Goal: Information Seeking & Learning: Learn about a topic

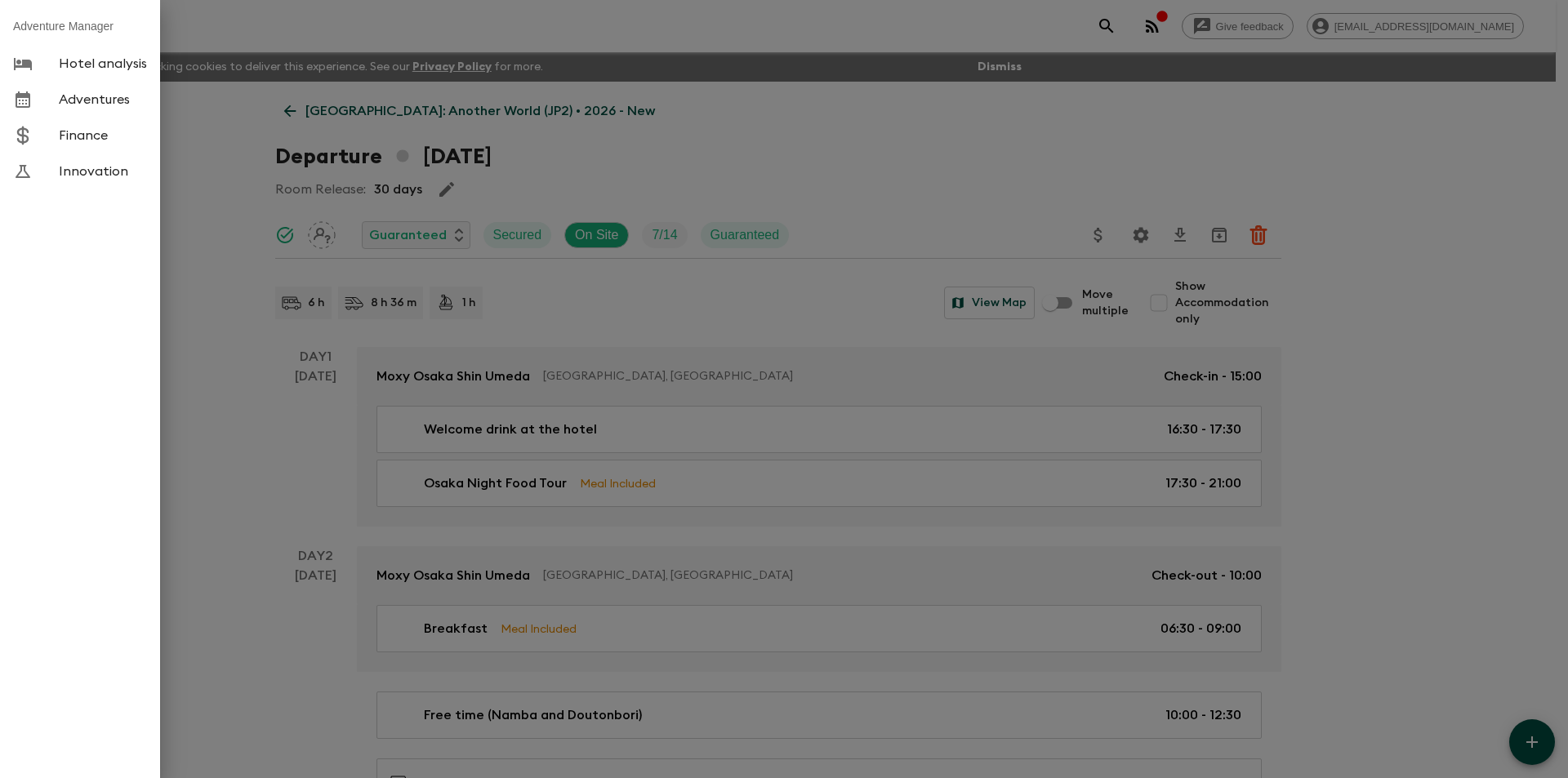
click at [224, 31] on div at bounding box center [784, 389] width 1568 height 778
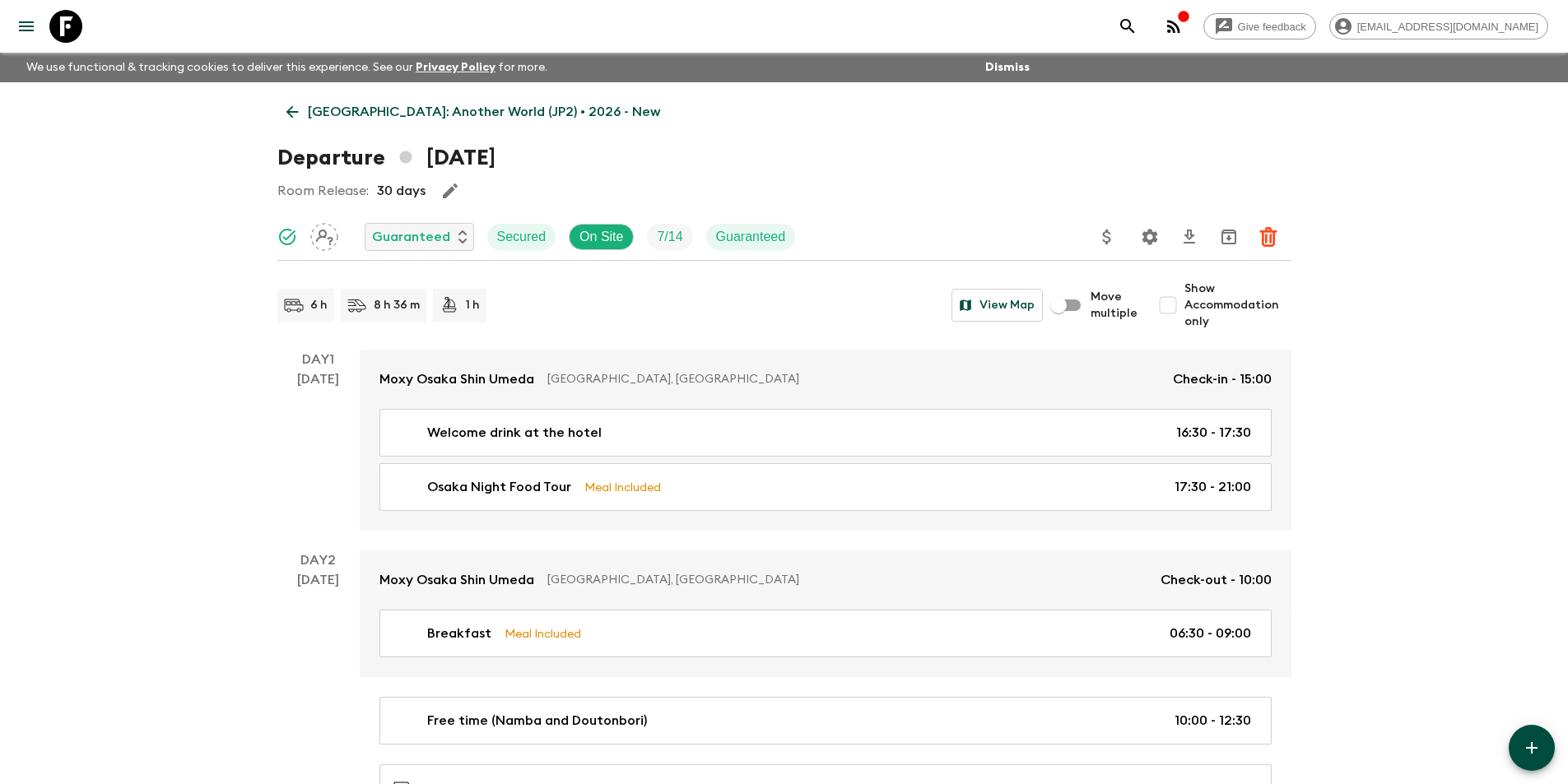
click at [88, 25] on link at bounding box center [65, 26] width 46 height 46
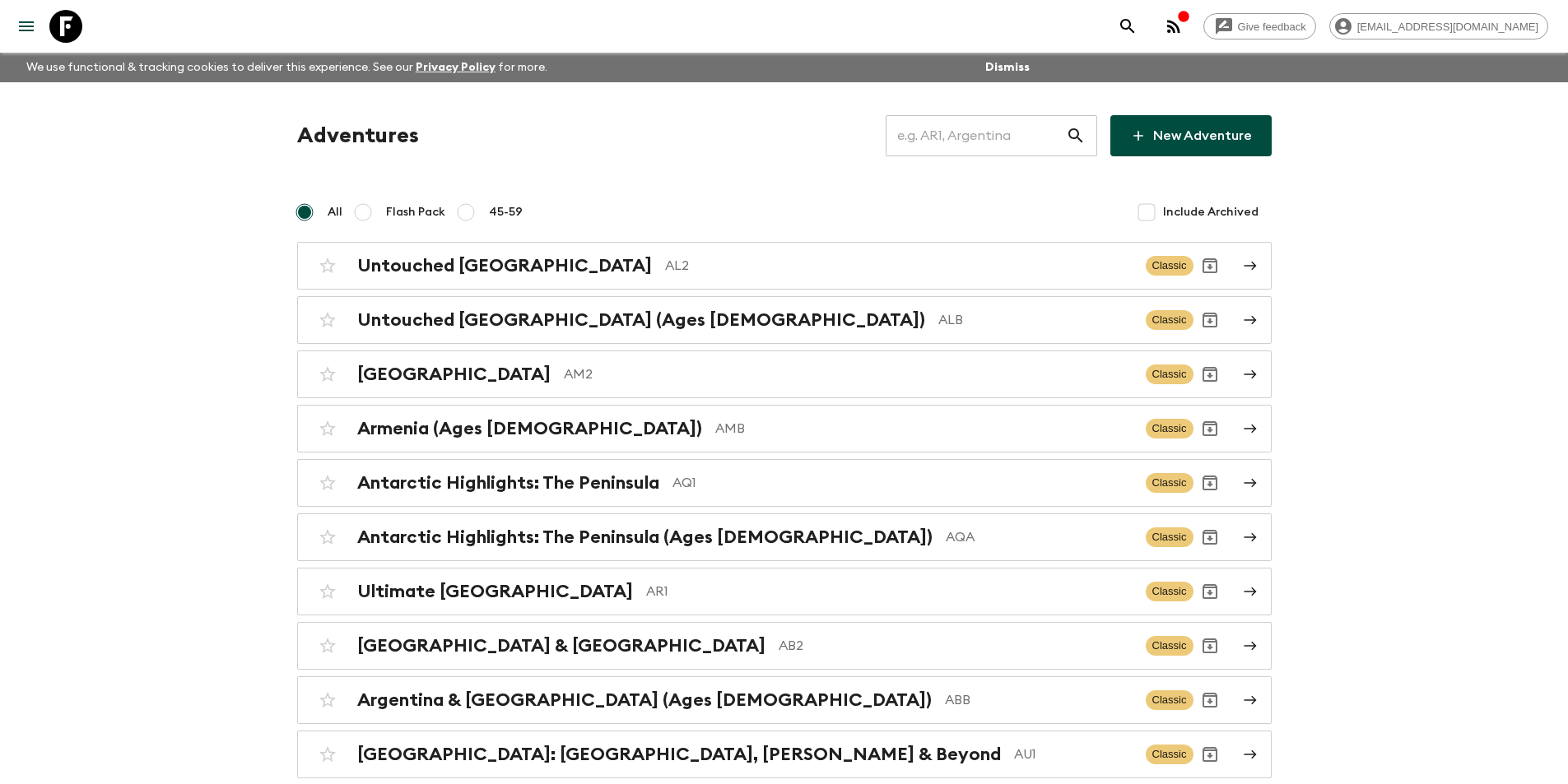
click at [973, 128] on input "text" at bounding box center [976, 135] width 180 height 46
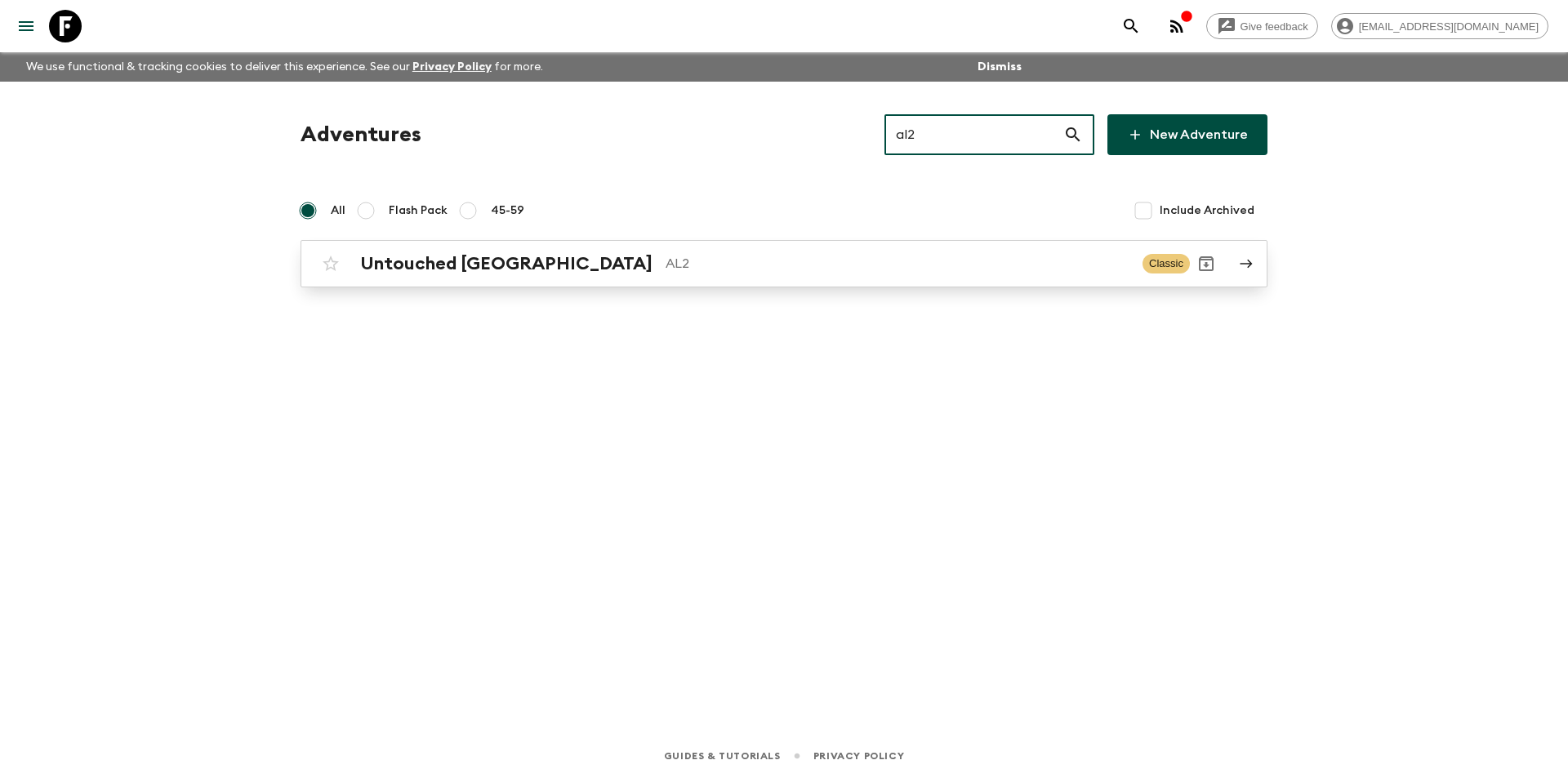
type input "al2"
click at [809, 257] on p "AL2" at bounding box center [897, 263] width 464 height 20
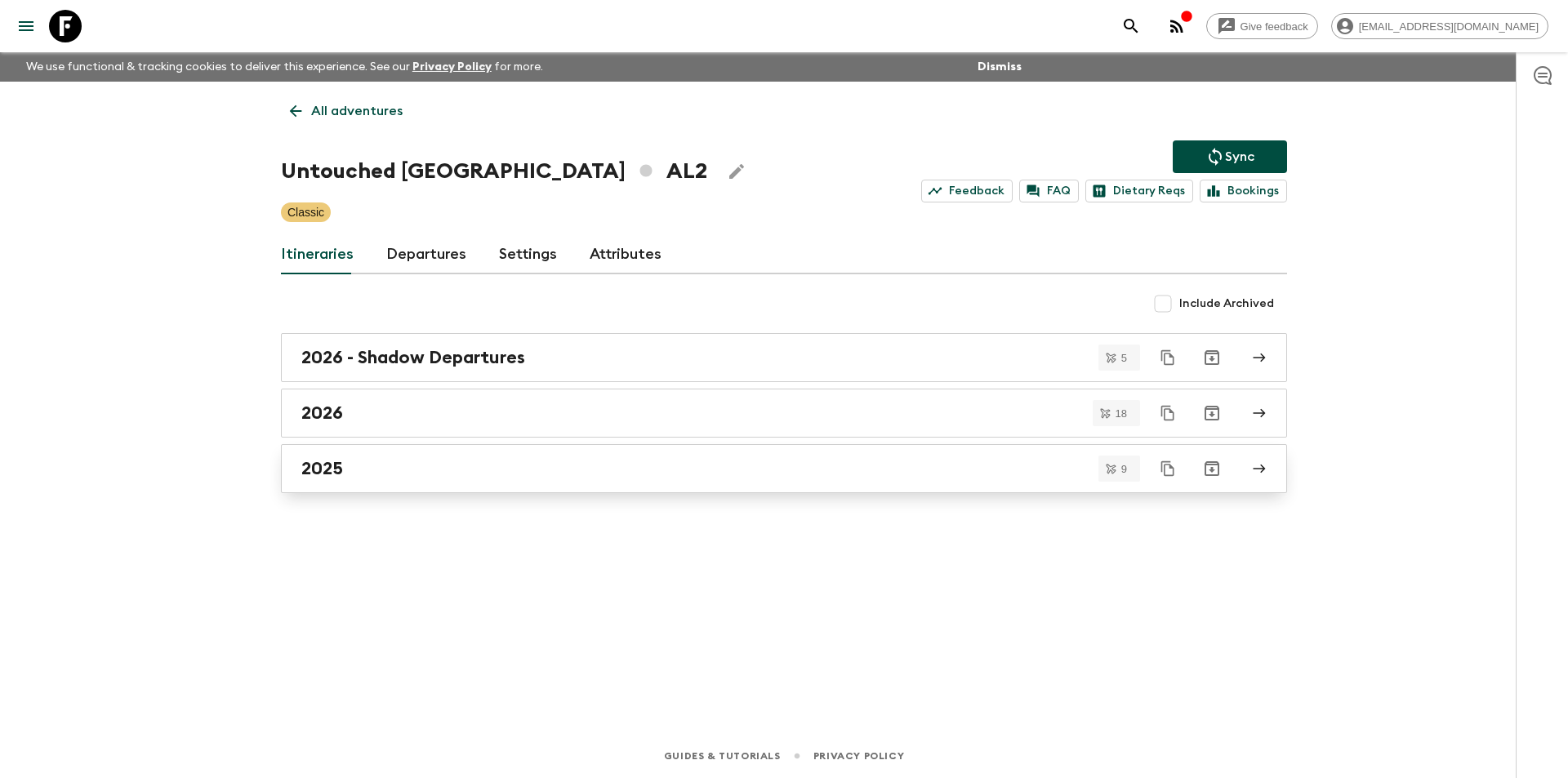
click at [424, 469] on div "2025" at bounding box center [768, 469] width 934 height 21
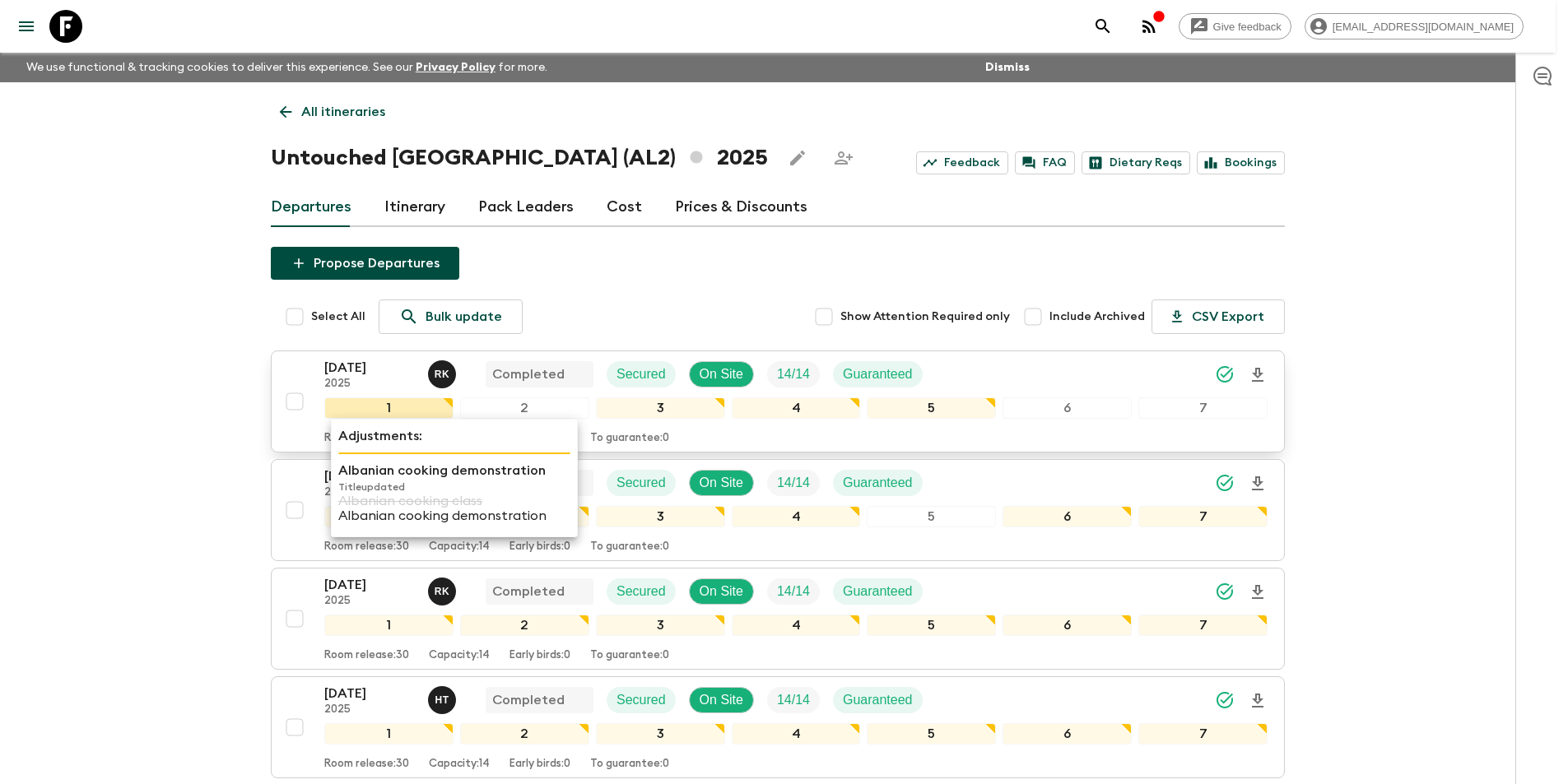
scroll to position [411, 0]
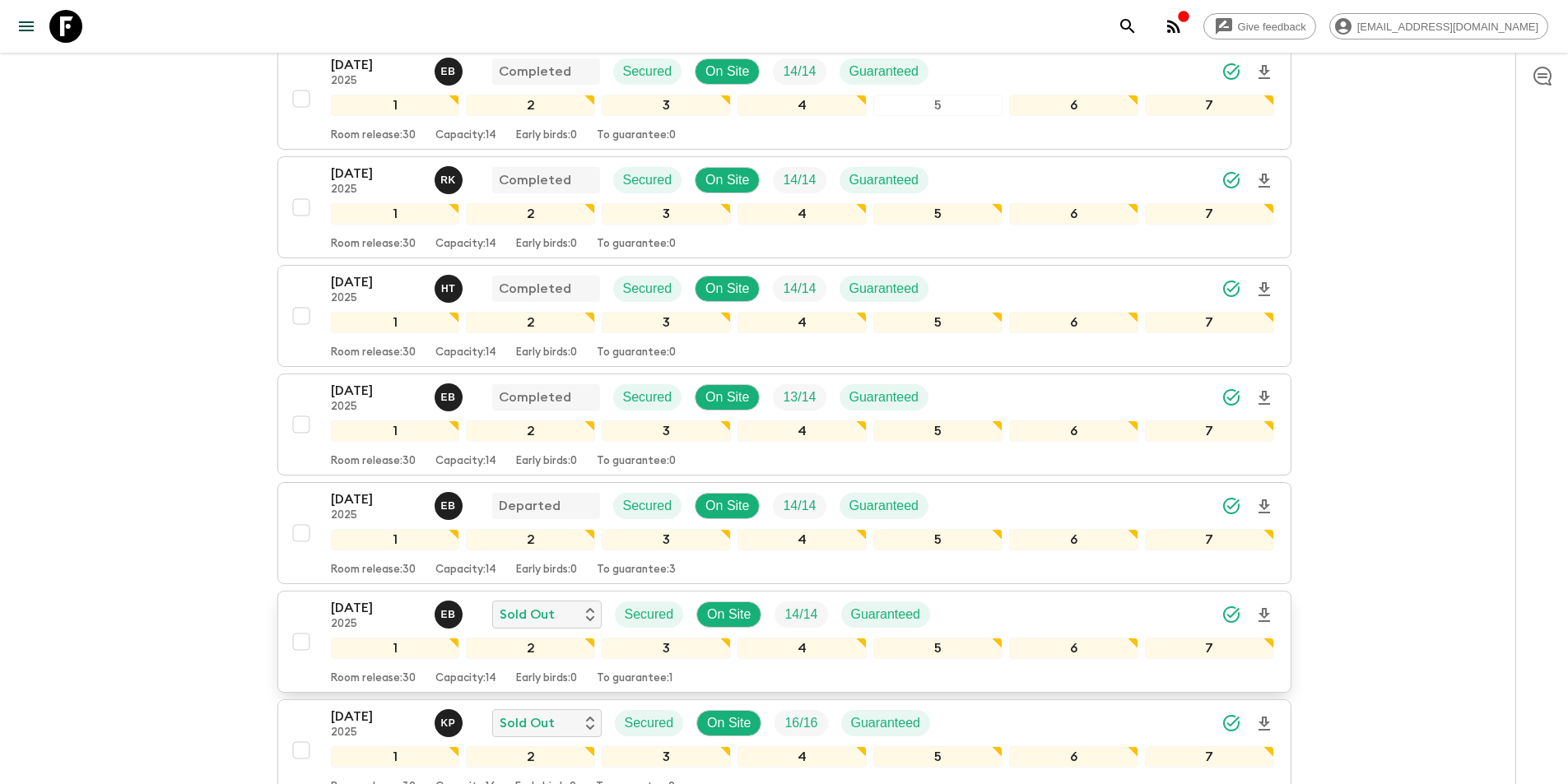
click at [323, 613] on div "[DATE] 2025 E B Sold Out Secured On Site 14 / 14 Guaranteed 1 2 3 4 5 6 7 Room …" at bounding box center [780, 642] width 990 height 87
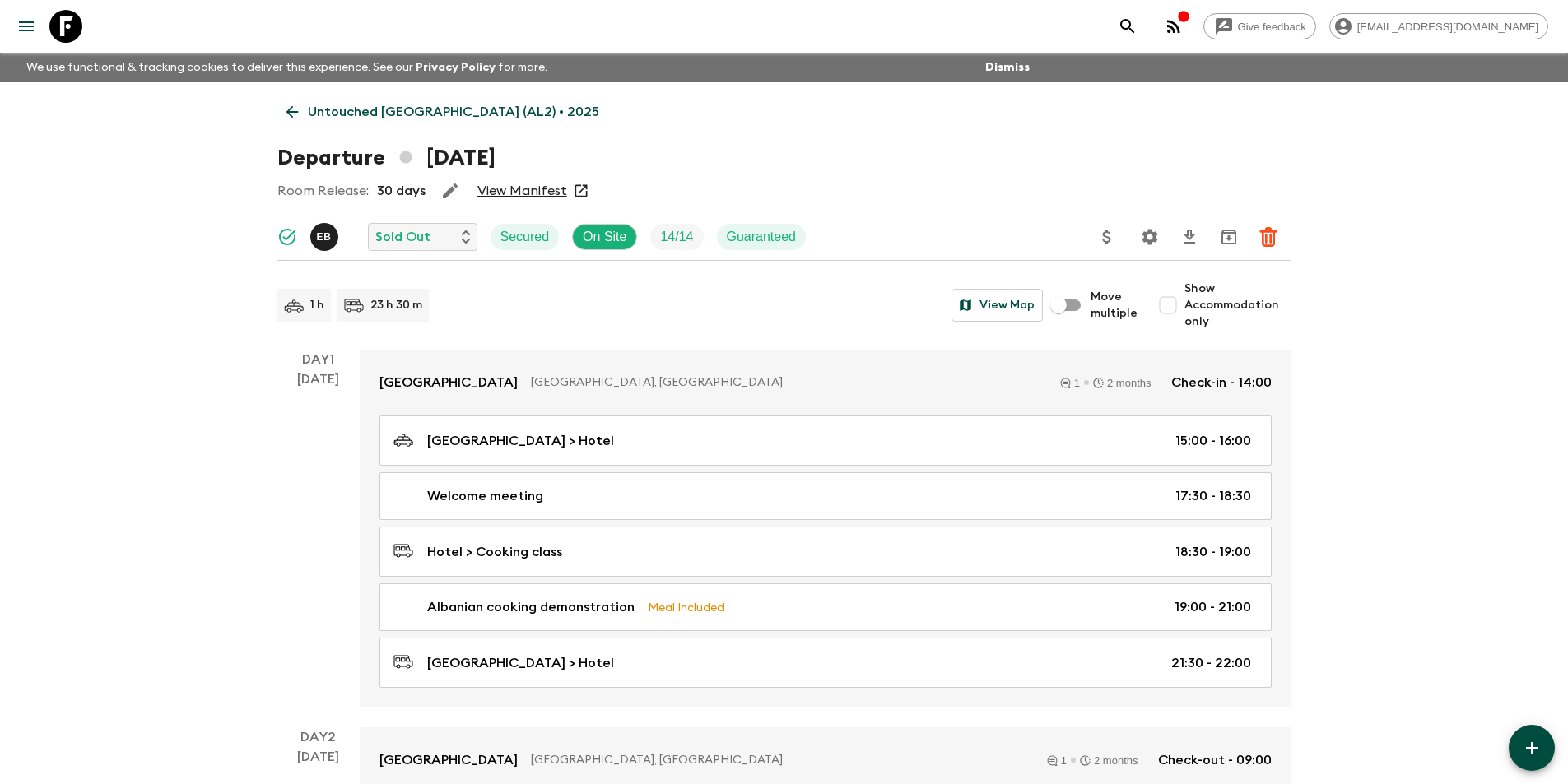
click at [286, 105] on icon at bounding box center [292, 112] width 18 height 18
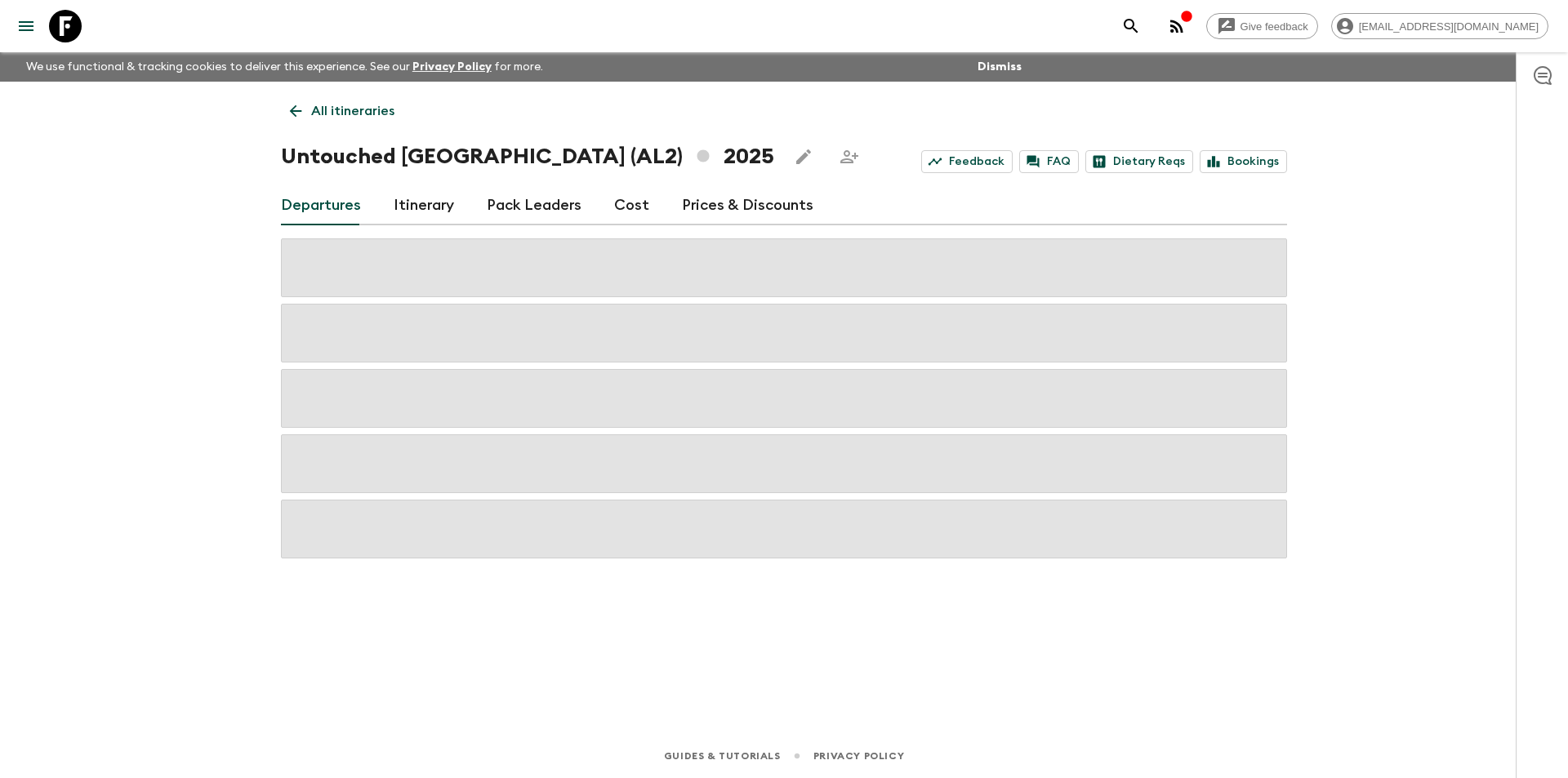
click at [650, 210] on div "Departures Itinerary Pack Leaders Cost Prices & Discounts" at bounding box center [784, 206] width 1006 height 40
click at [635, 210] on link "Cost" at bounding box center [631, 206] width 35 height 40
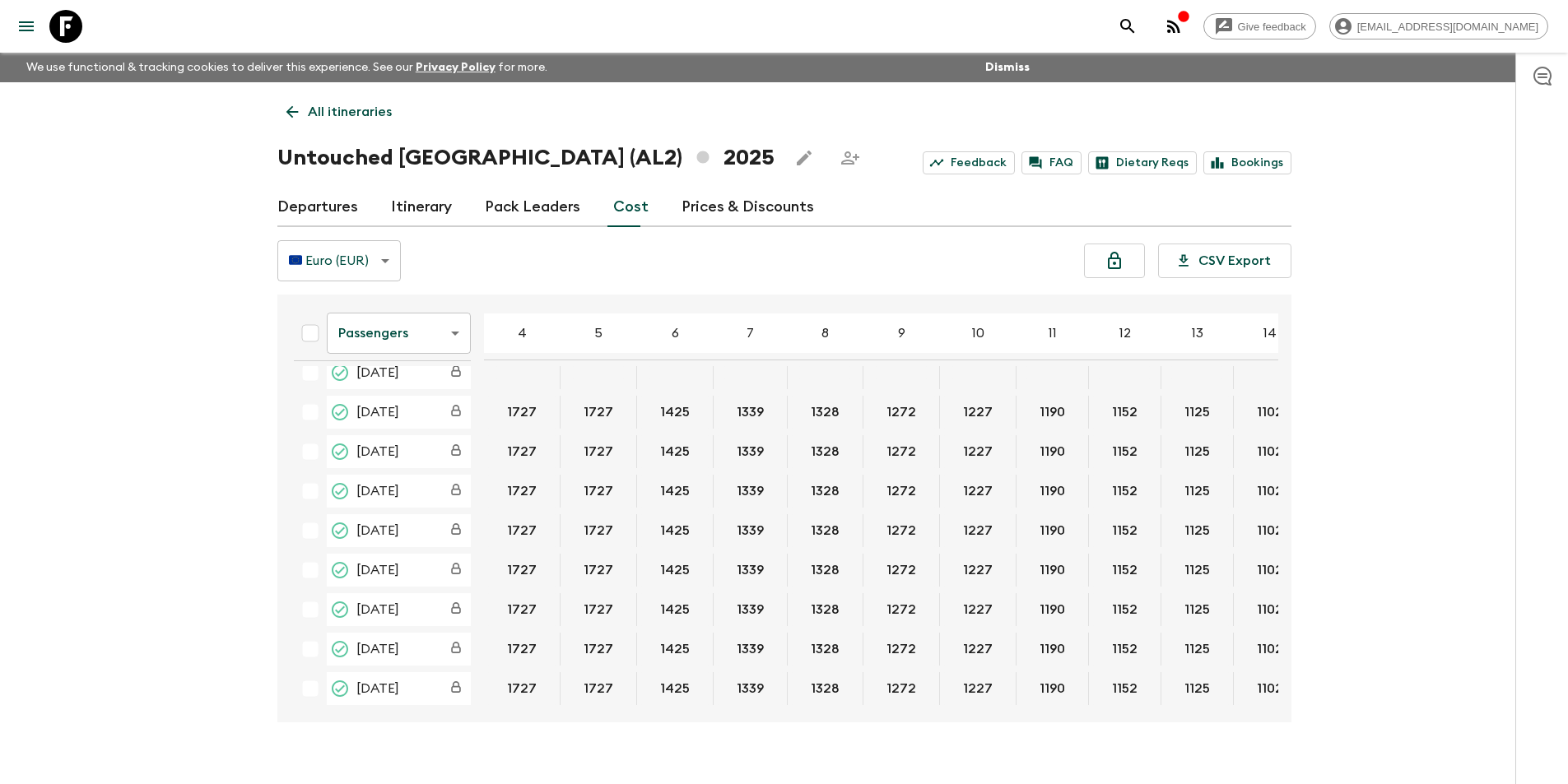
scroll to position [579, 0]
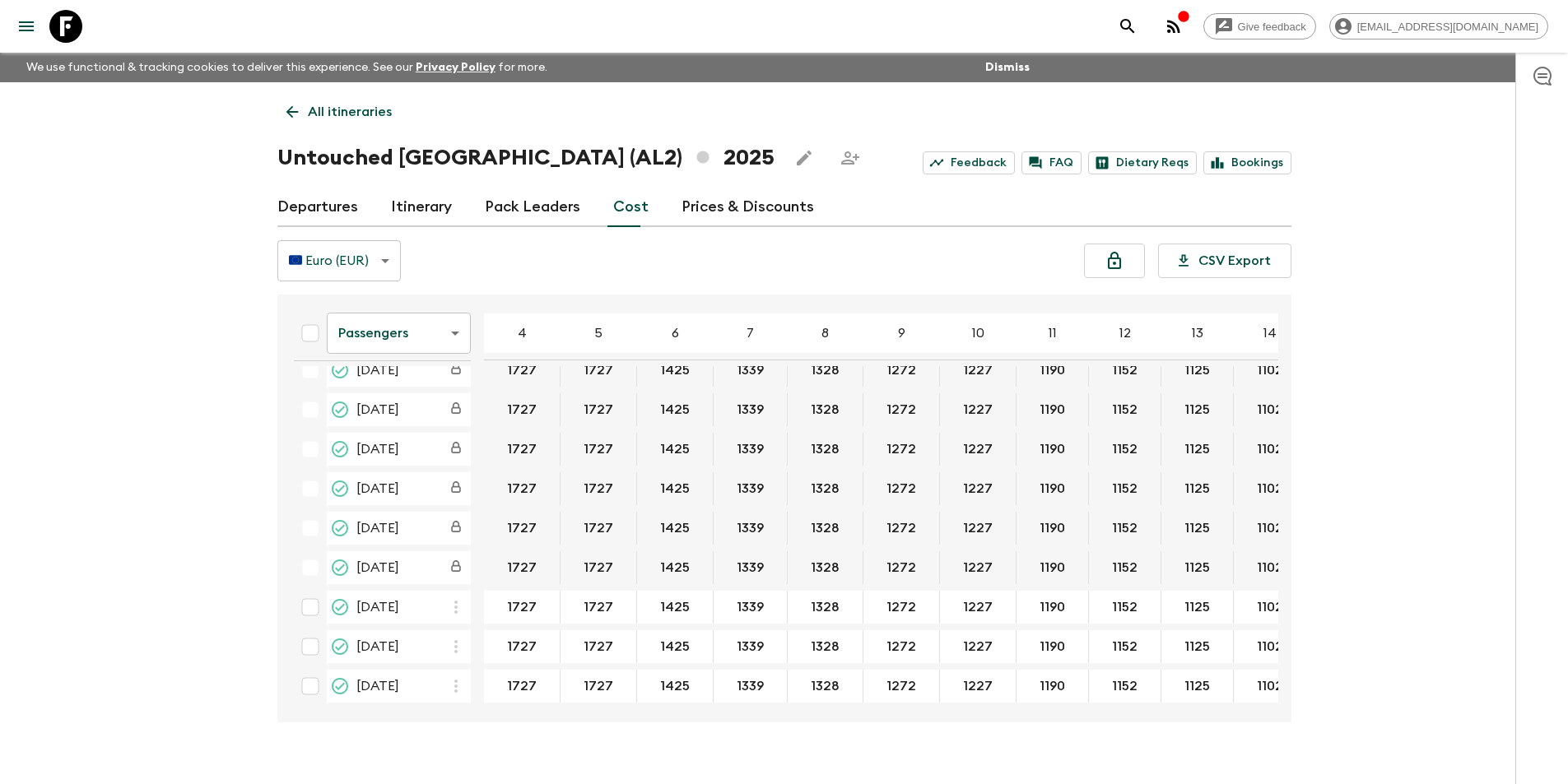
drag, startPoint x: 680, startPoint y: 702, endPoint x: 779, endPoint y: 719, distance: 100.4
click at [779, 719] on div "Passengers passengersCost ​ 4 5 6 7 8 9 10 11 12 13 14 15 16 17 18 [DATE] 1727 …" at bounding box center [784, 509] width 1014 height 428
click at [738, 726] on div "Give feedback [EMAIL_ADDRESS][DOMAIN_NAME] We use functional & tracking cookies…" at bounding box center [784, 406] width 1568 height 813
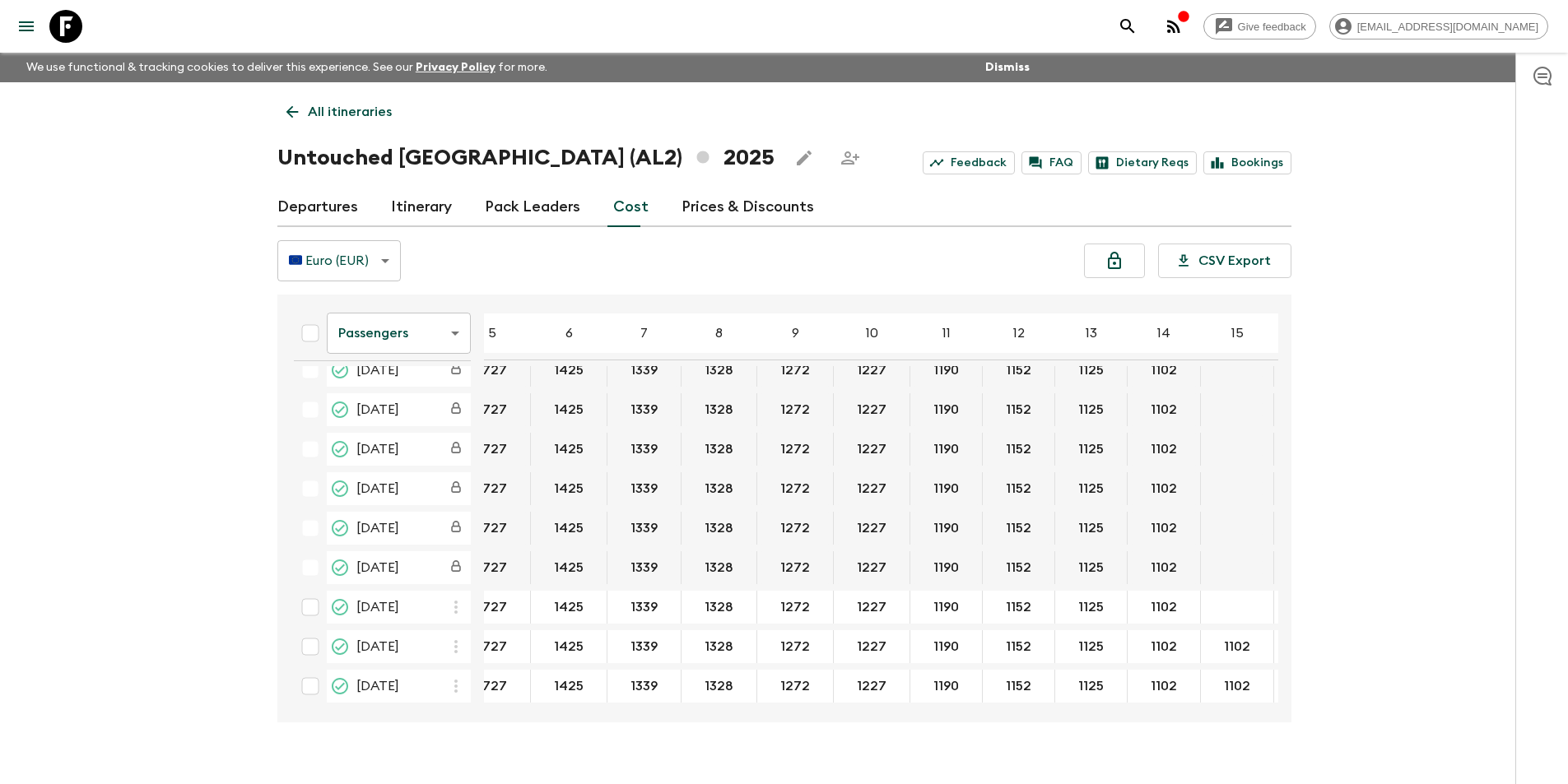
scroll to position [579, 107]
click at [429, 352] on body "Give feedback [EMAIL_ADDRESS][DOMAIN_NAME] We use functional & tracking cookies…" at bounding box center [784, 406] width 1568 height 813
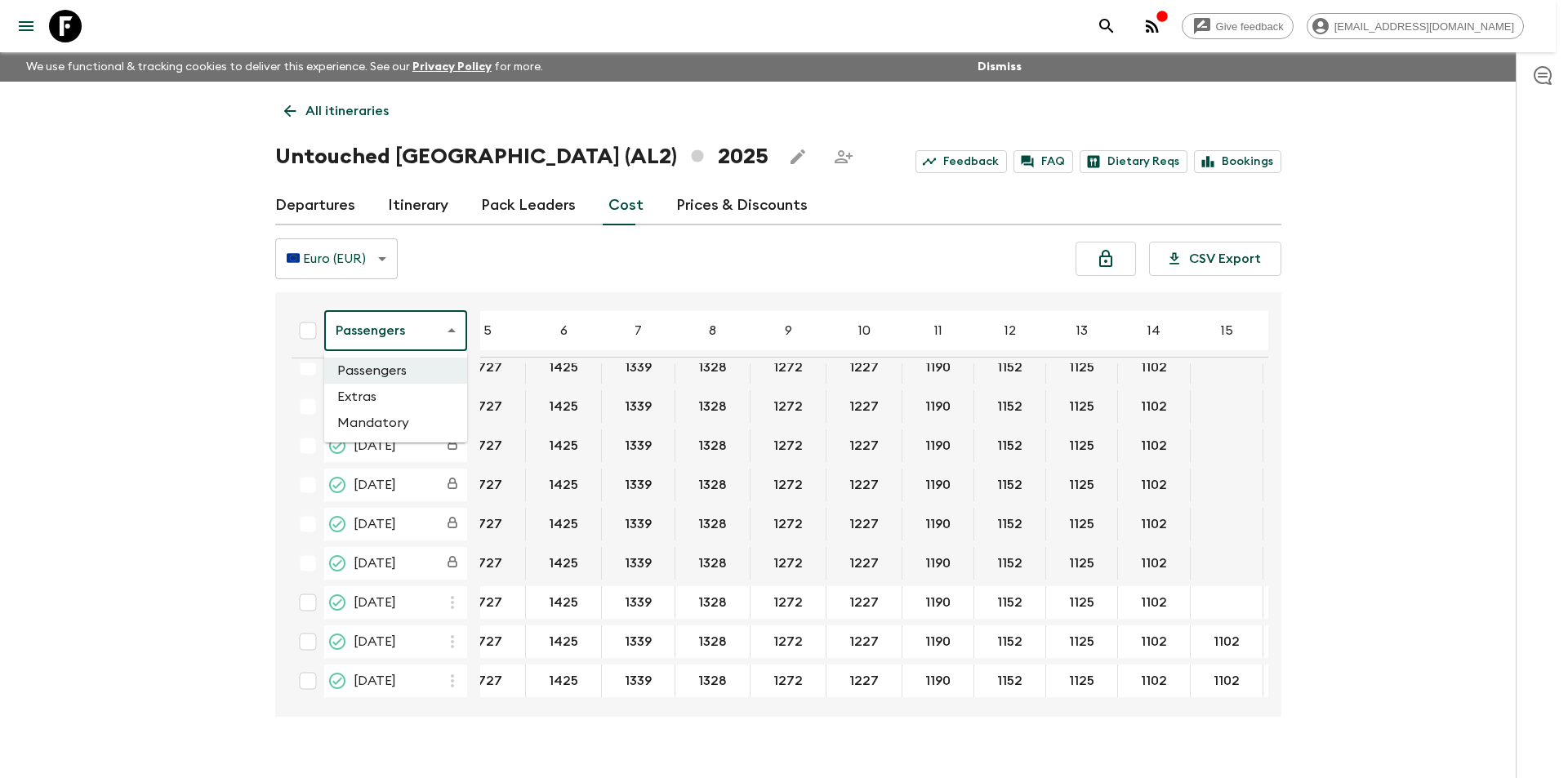
click at [389, 403] on li "Extras" at bounding box center [395, 396] width 143 height 26
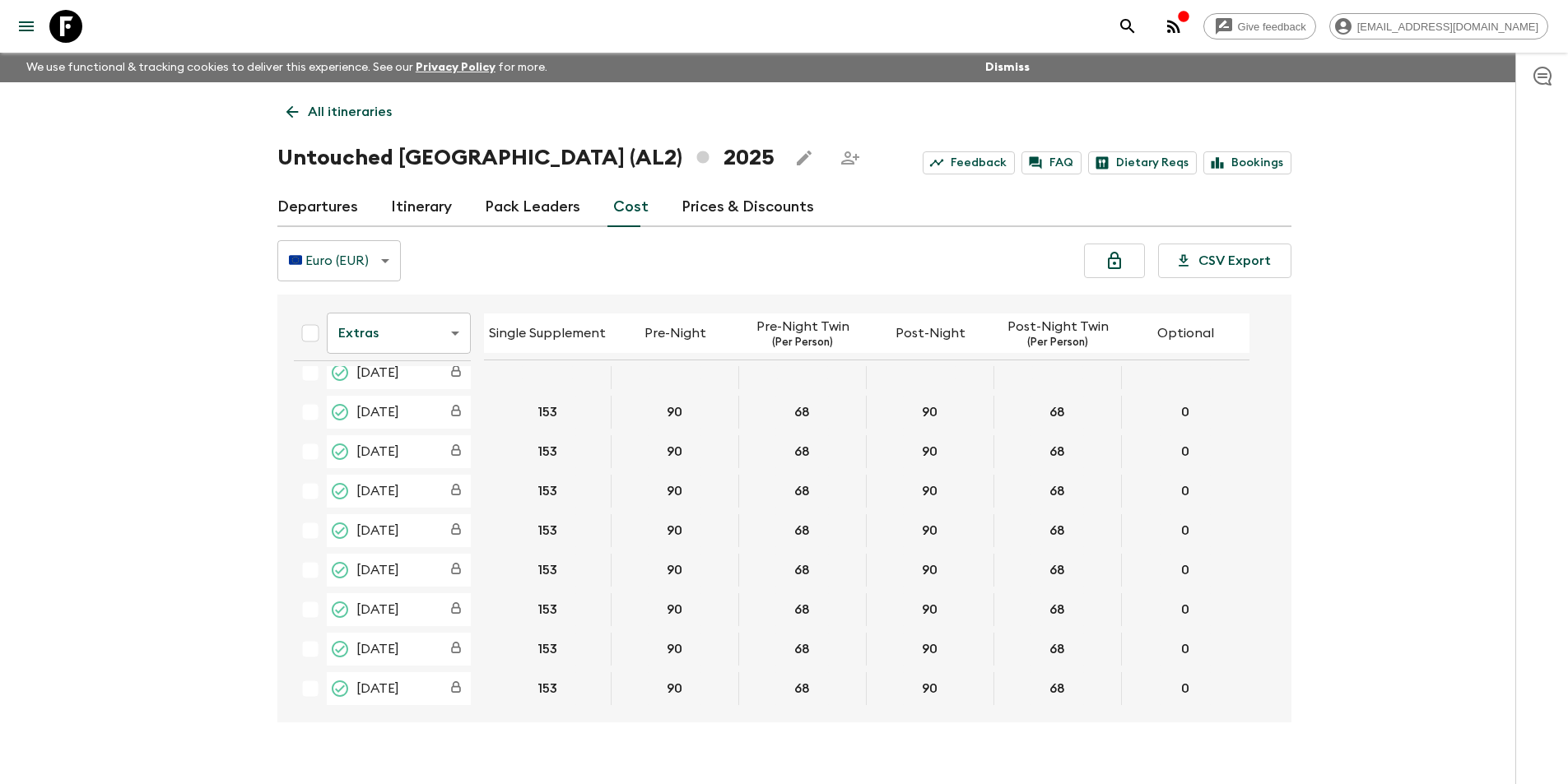
scroll to position [572, 0]
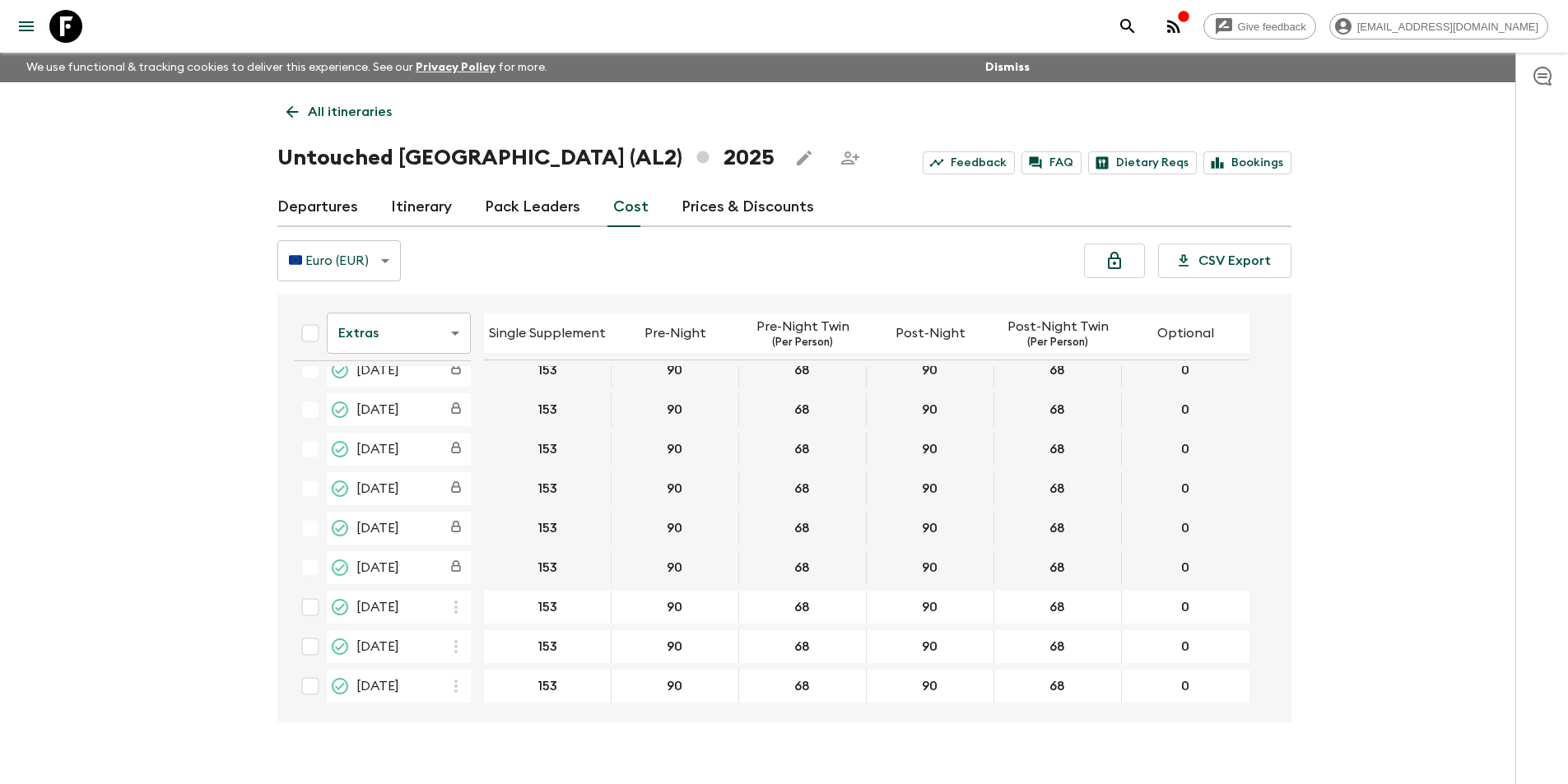
click at [416, 337] on body "Give feedback [EMAIL_ADDRESS][DOMAIN_NAME] We use functional & tracking cookies…" at bounding box center [784, 406] width 1568 height 813
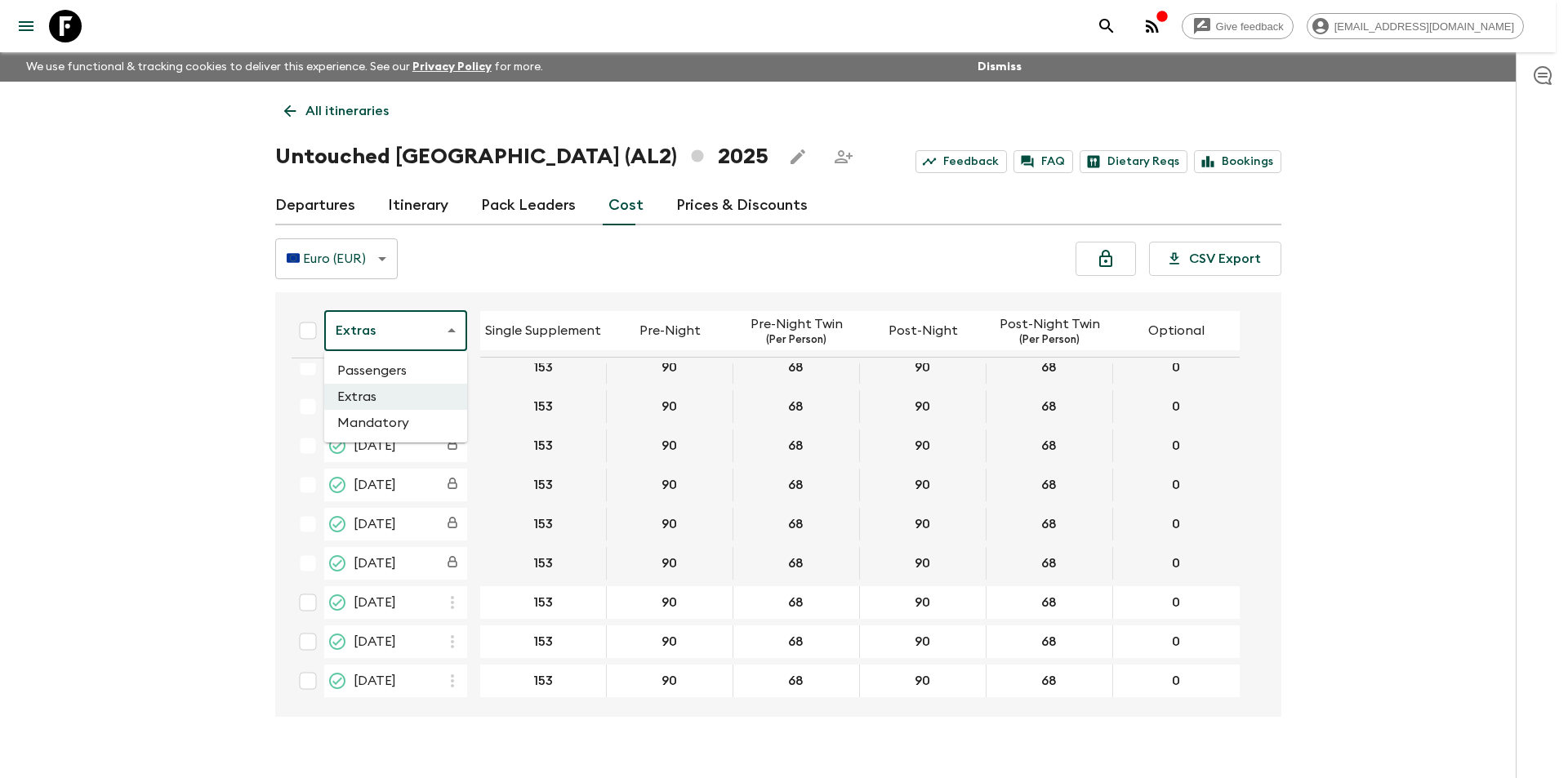
click at [389, 383] on li "Passengers" at bounding box center [395, 371] width 143 height 26
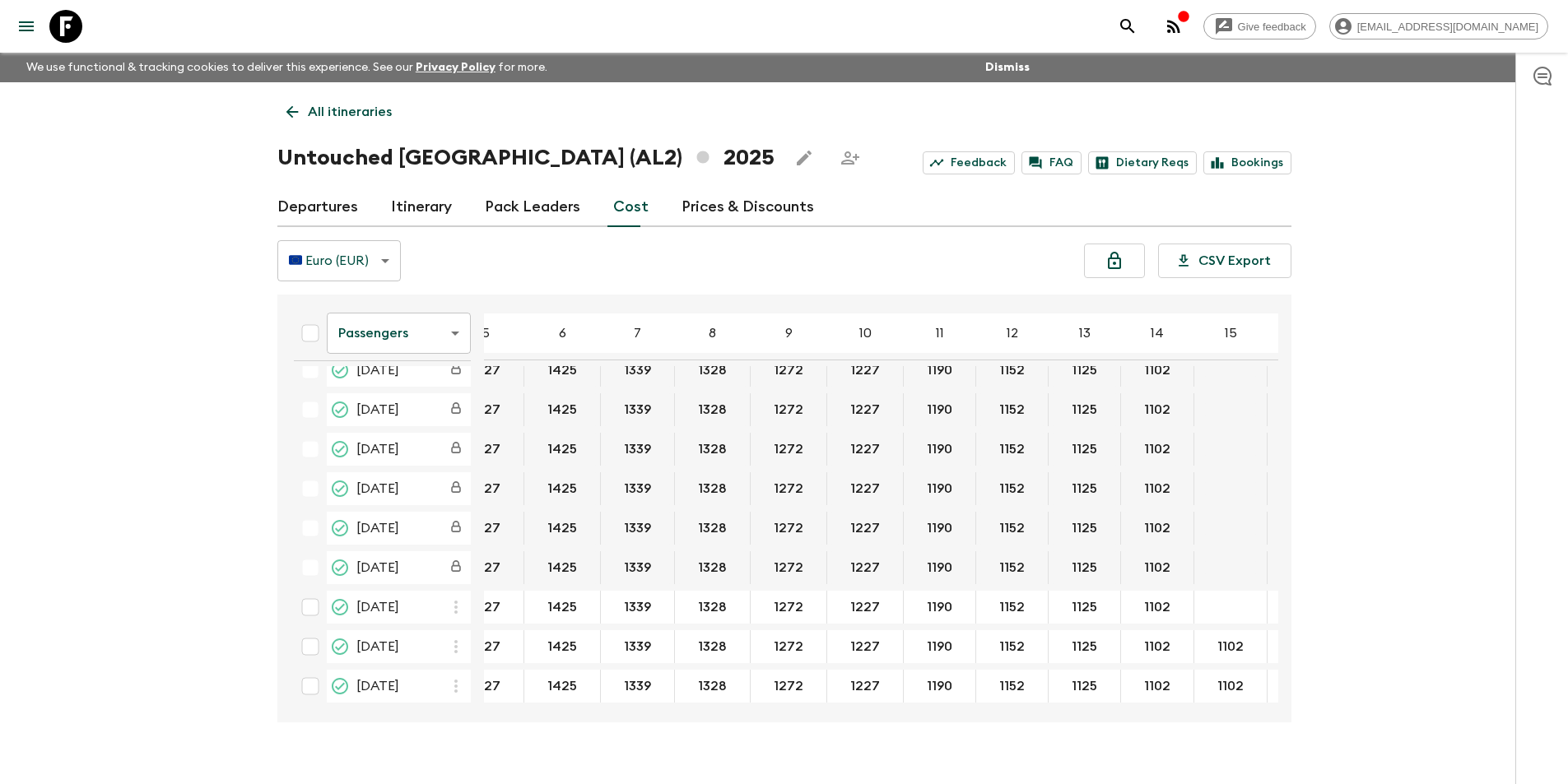
scroll to position [579, 180]
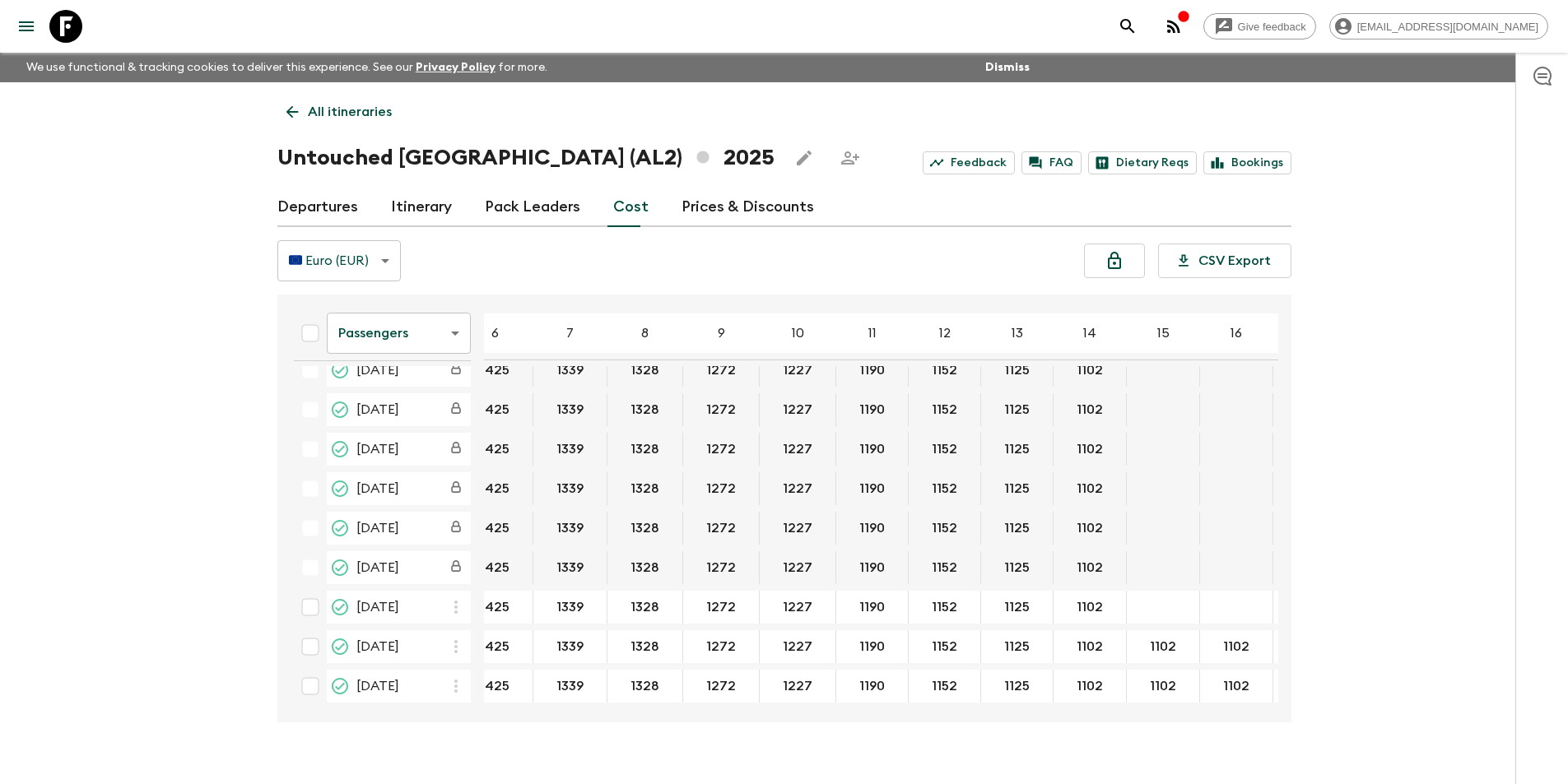
click at [421, 321] on body "Give feedback [EMAIL_ADDRESS][DOMAIN_NAME] We use functional & tracking cookies…" at bounding box center [784, 406] width 1568 height 813
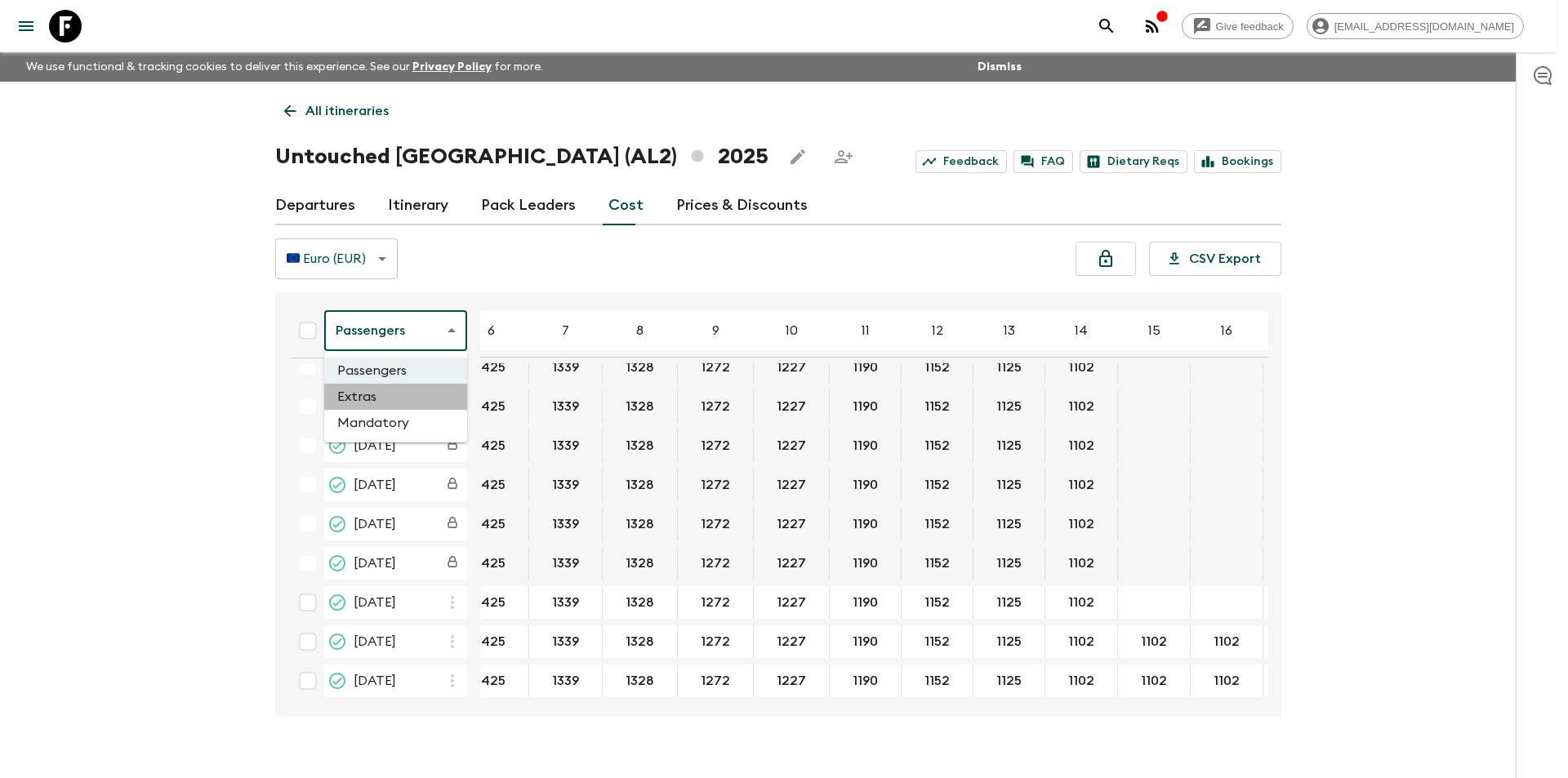
click at [403, 396] on li "Extras" at bounding box center [395, 396] width 143 height 26
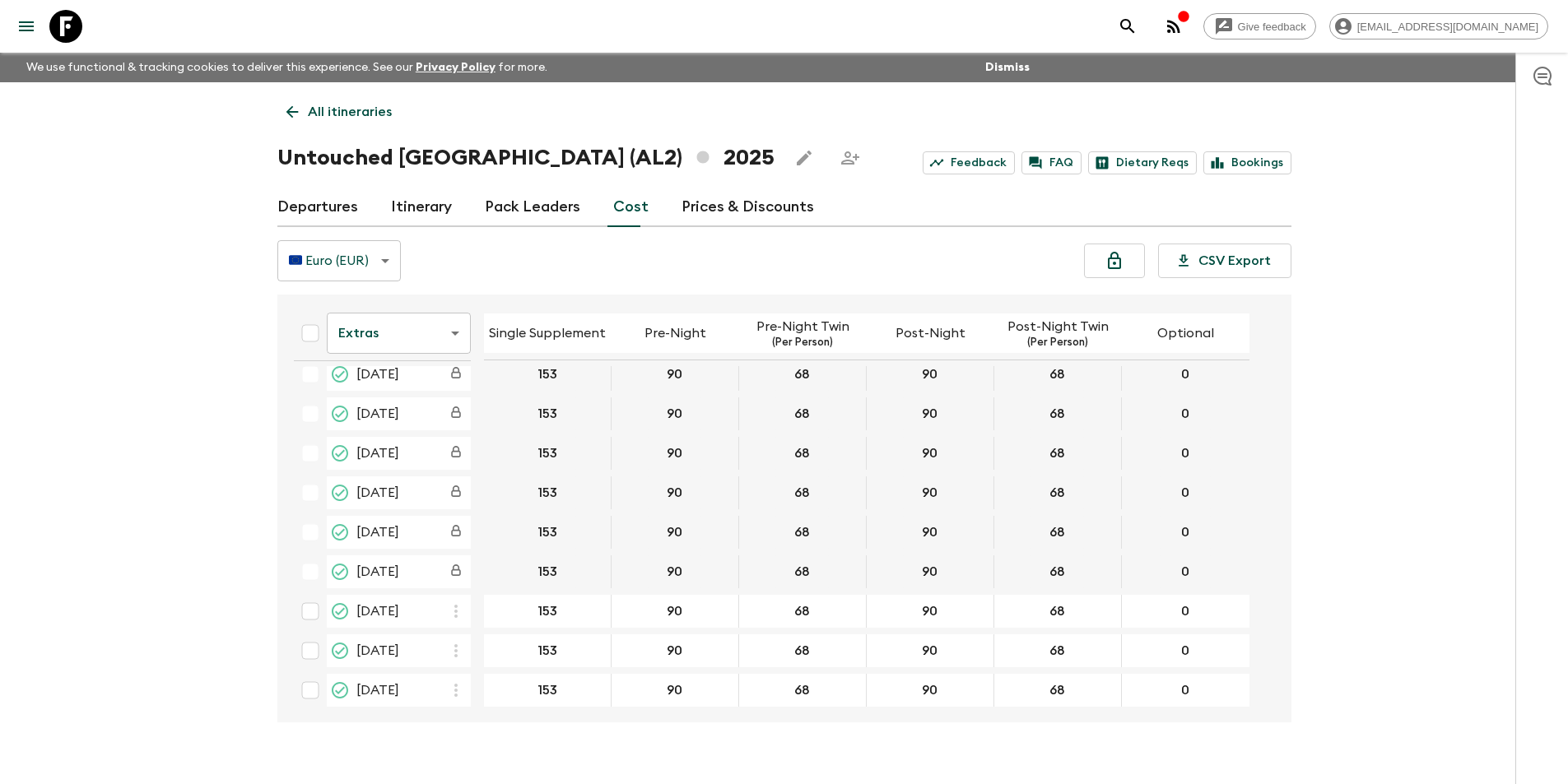
scroll to position [572, 0]
click at [361, 354] on body "Give feedback [EMAIL_ADDRESS][DOMAIN_NAME] We use functional & tracking cookies…" at bounding box center [784, 406] width 1568 height 813
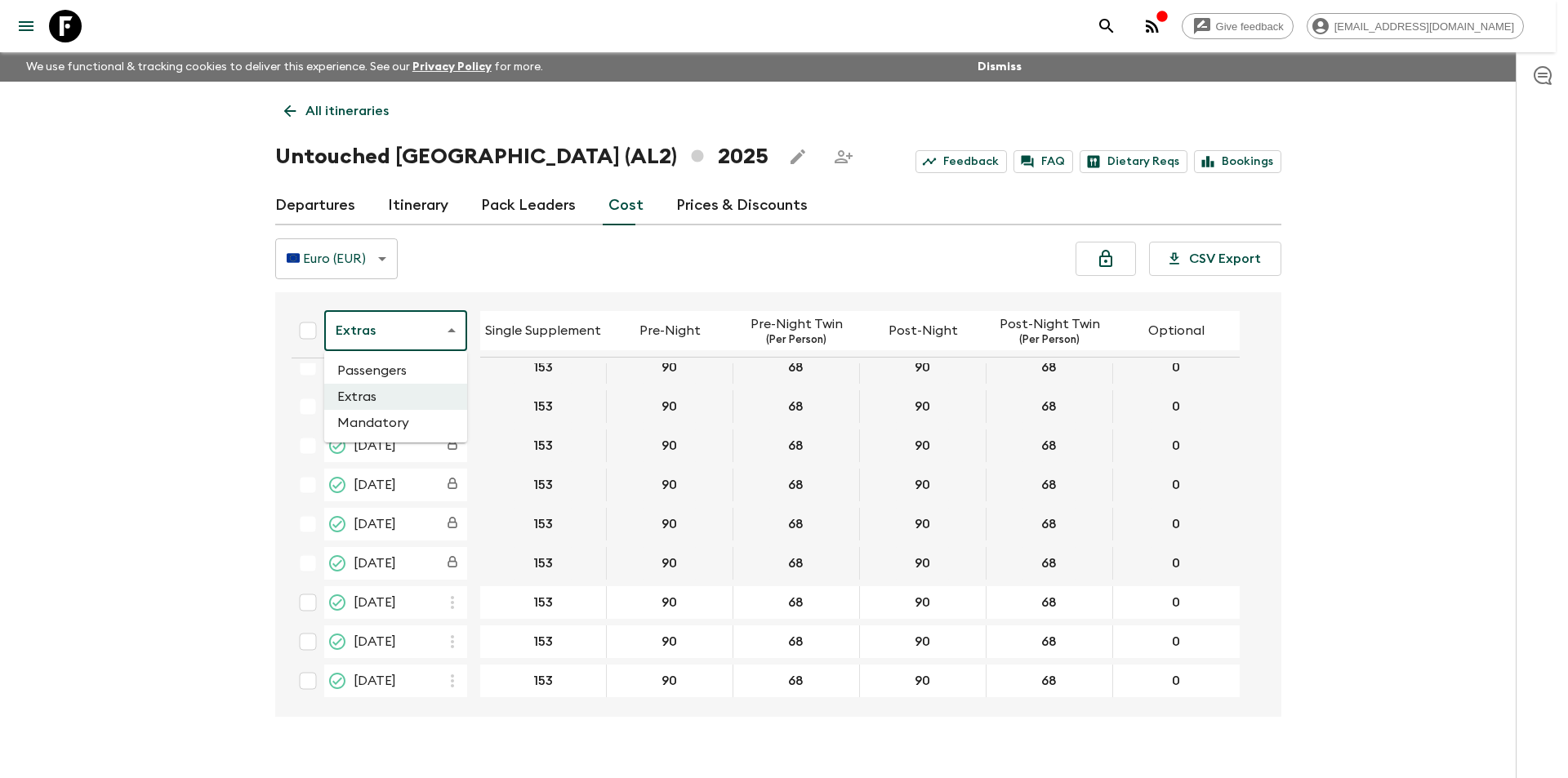
click at [171, 366] on div at bounding box center [784, 389] width 1568 height 778
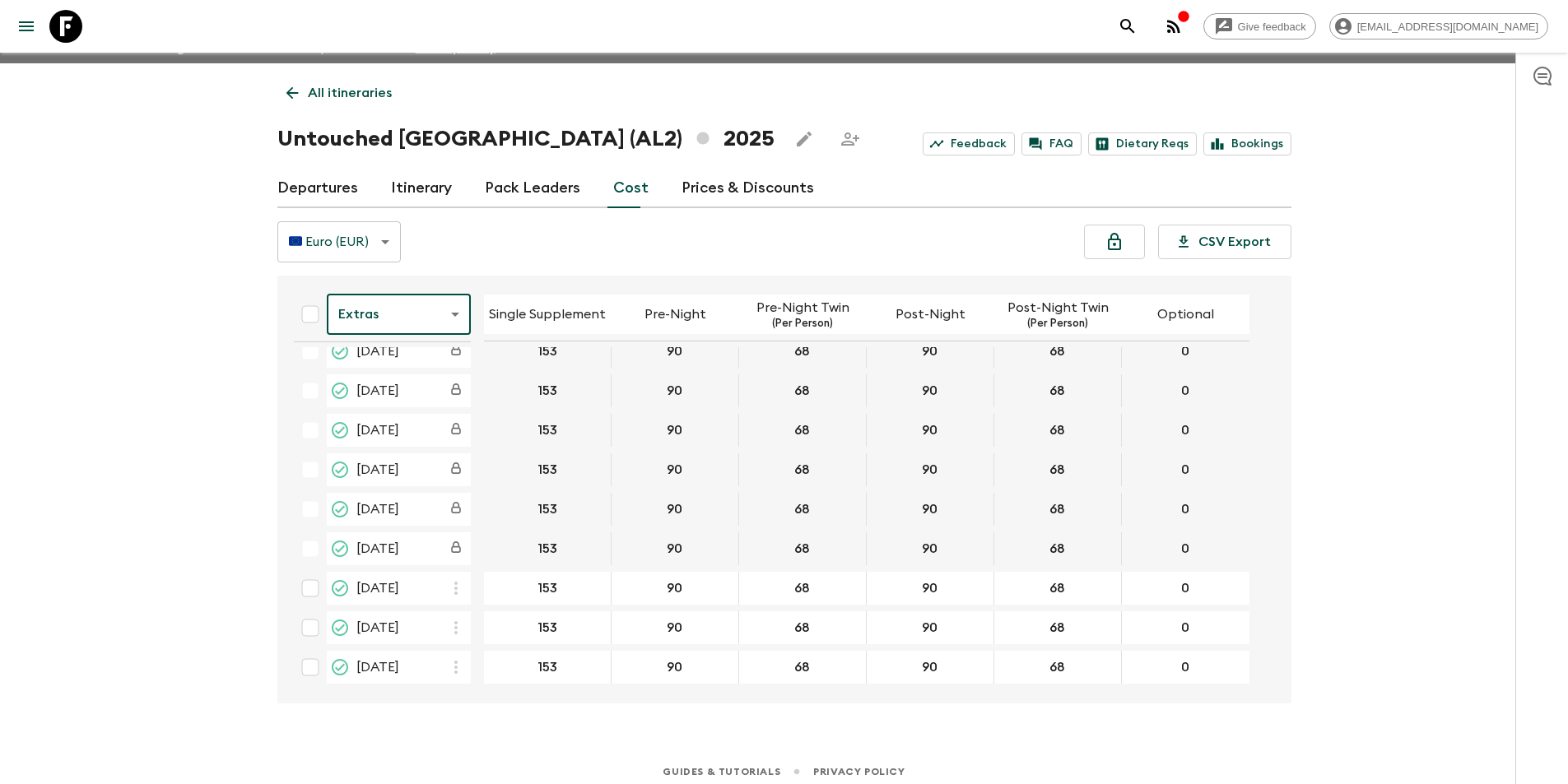
scroll to position [29, 0]
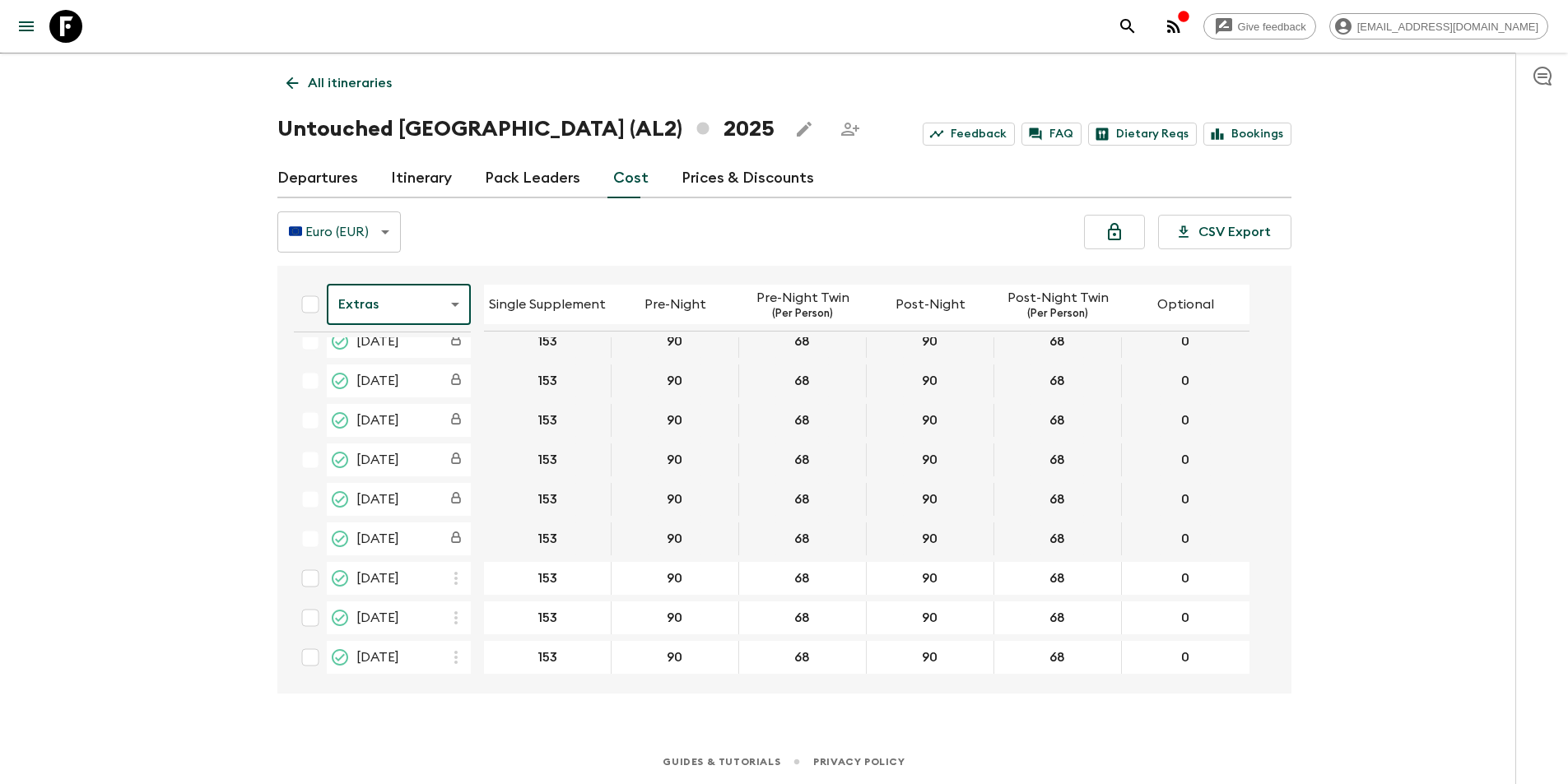
click at [77, 30] on icon at bounding box center [66, 26] width 33 height 33
